Goal: Task Accomplishment & Management: Complete application form

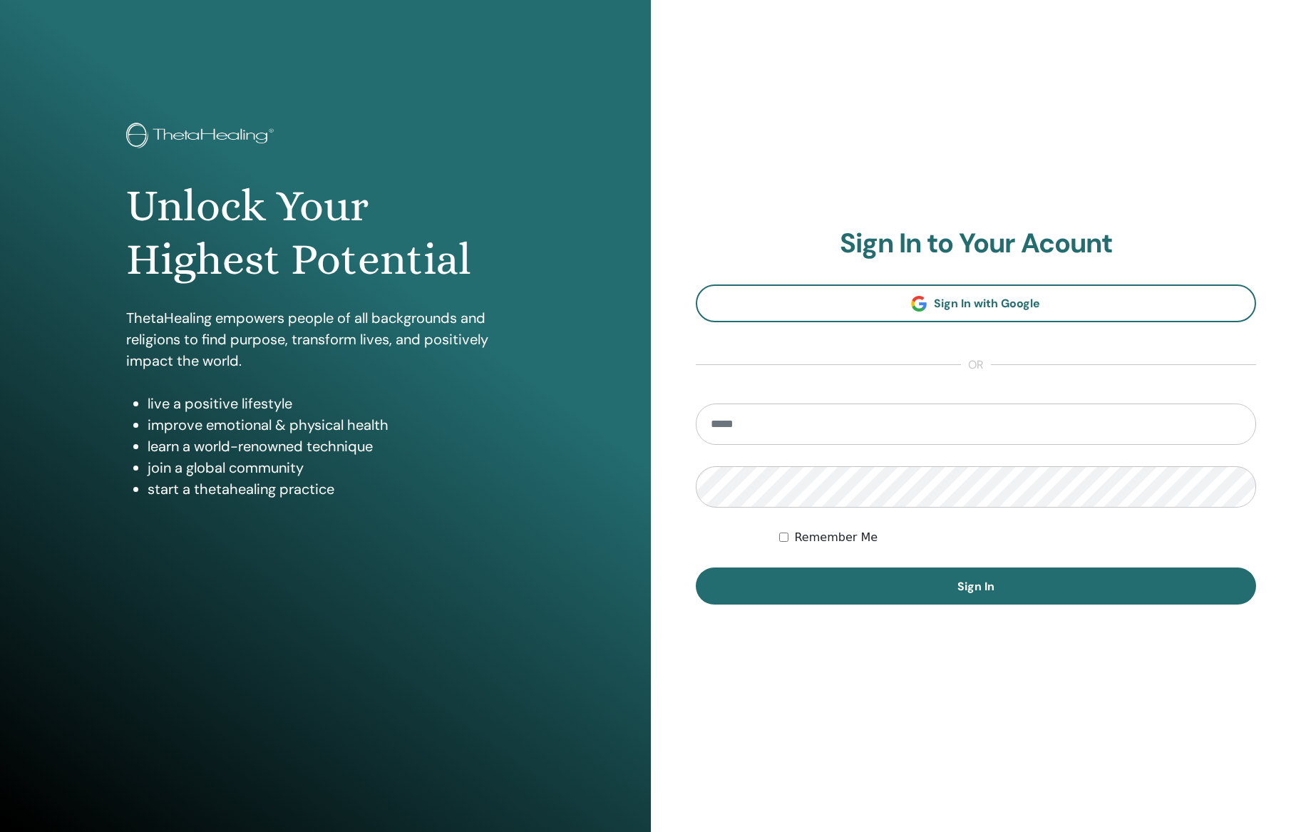
click at [845, 434] on input "email" at bounding box center [976, 424] width 561 height 41
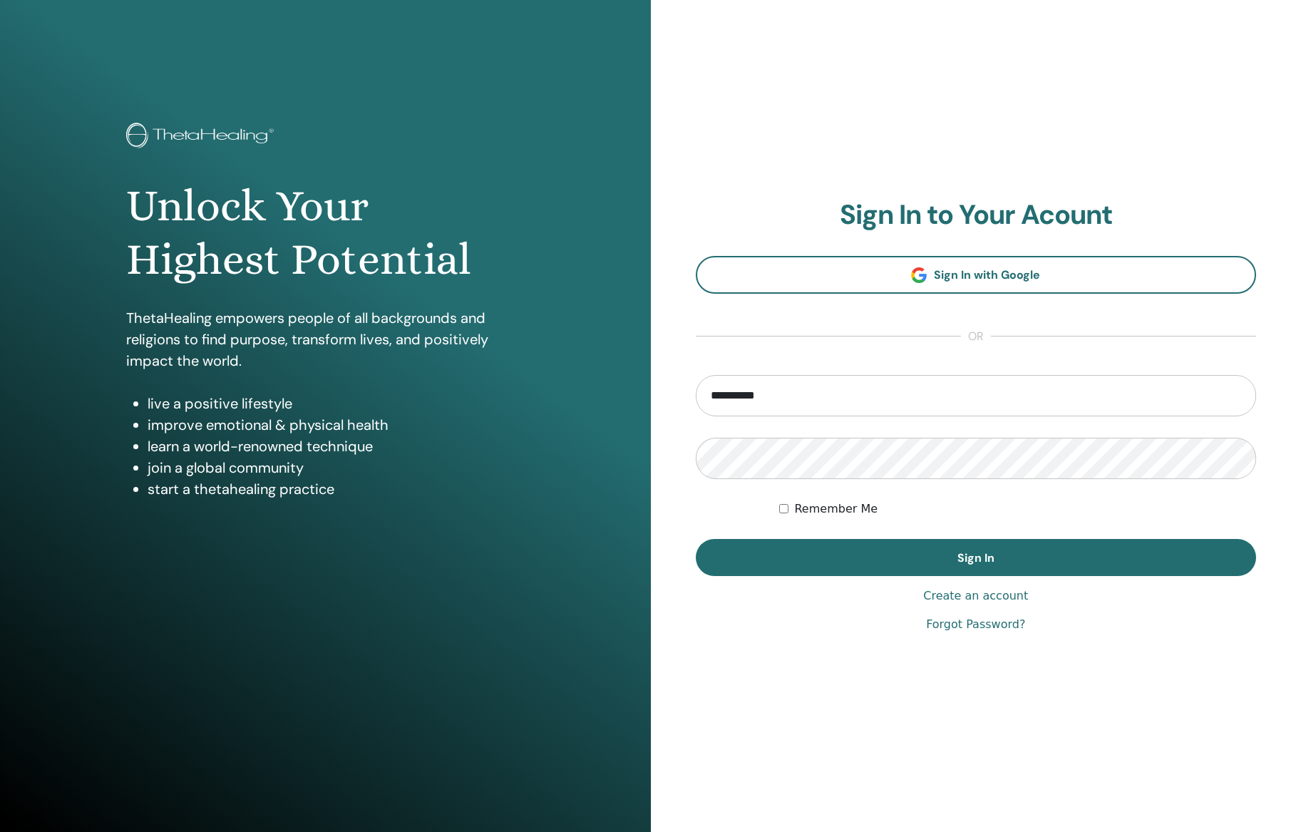
type input "**********"
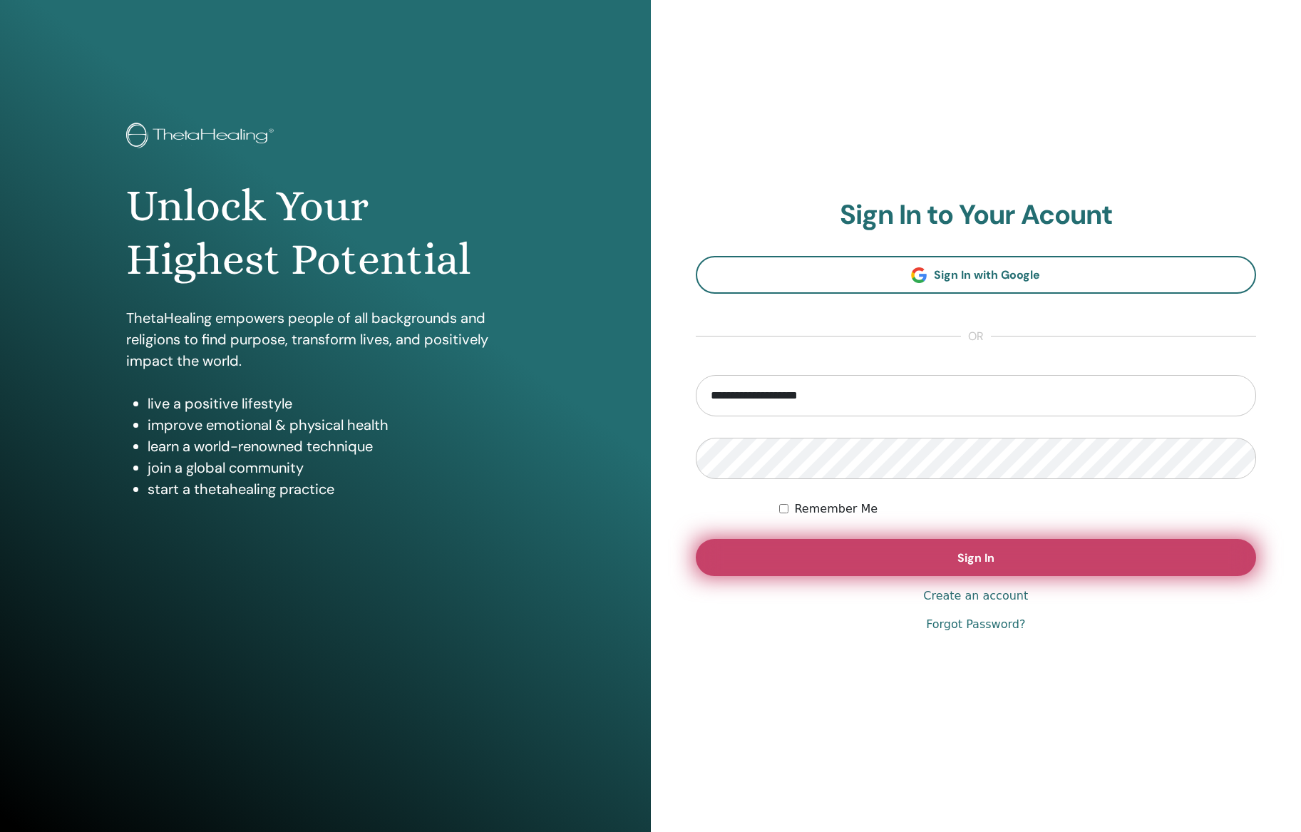
click at [924, 565] on button "Sign In" at bounding box center [976, 557] width 561 height 37
